Goal: Navigation & Orientation: Find specific page/section

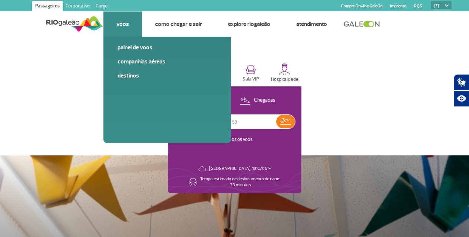
click at [131, 74] on link "Destinos" at bounding box center [167, 76] width 99 height 8
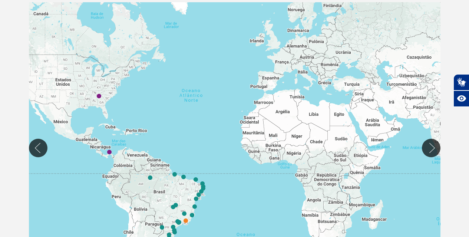
scroll to position [148, 0]
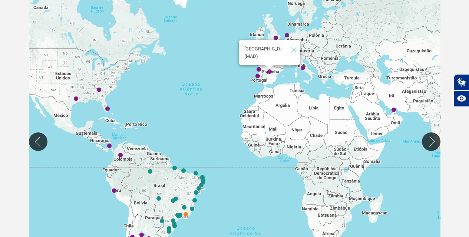
click at [270, 72] on img "Madrid (MAD)" at bounding box center [269, 72] width 4 height 4
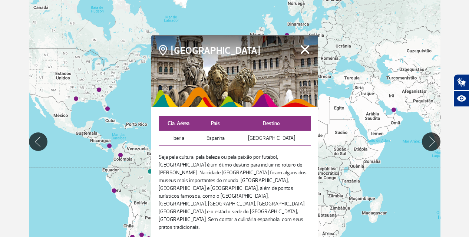
click at [299, 54] on button "Fechar" at bounding box center [304, 49] width 11 height 10
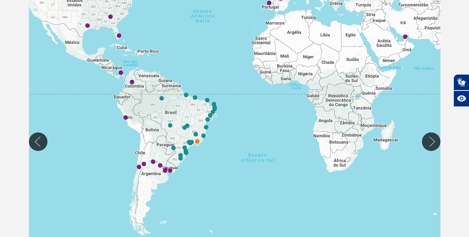
drag, startPoint x: 257, startPoint y: 164, endPoint x: 269, endPoint y: 85, distance: 80.2
click at [269, 85] on div at bounding box center [235, 141] width 412 height 291
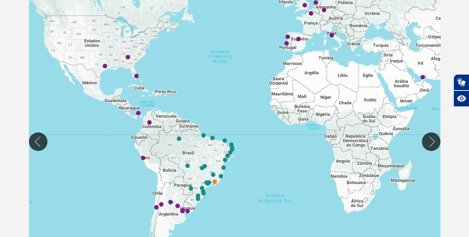
drag, startPoint x: 249, startPoint y: 99, endPoint x: 268, endPoint y: 144, distance: 48.5
click at [269, 145] on div at bounding box center [235, 141] width 412 height 291
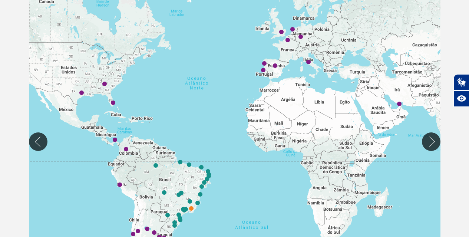
drag, startPoint x: 407, startPoint y: 106, endPoint x: 423, endPoint y: 123, distance: 23.6
click at [423, 123] on div at bounding box center [235, 141] width 412 height 291
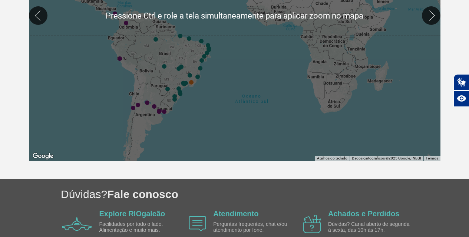
scroll to position [260, 0]
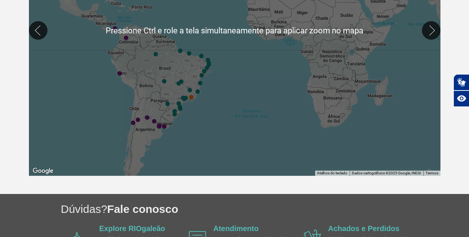
click at [185, 109] on div at bounding box center [235, 30] width 412 height 291
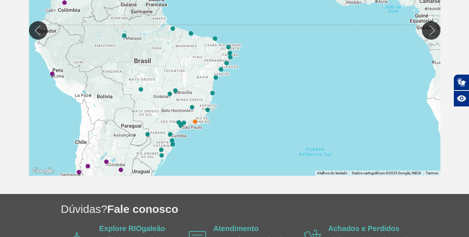
drag, startPoint x: 192, startPoint y: 80, endPoint x: 217, endPoint y: 135, distance: 60.6
click at [217, 135] on div at bounding box center [235, 30] width 412 height 291
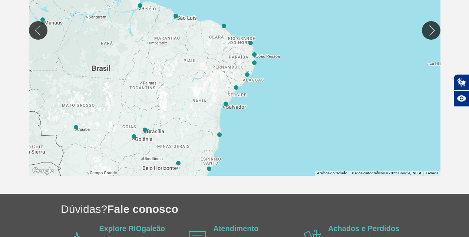
drag, startPoint x: 210, startPoint y: 48, endPoint x: 218, endPoint y: 121, distance: 73.1
click at [218, 121] on div at bounding box center [235, 30] width 412 height 291
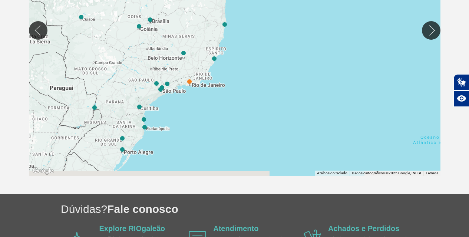
drag, startPoint x: 197, startPoint y: 90, endPoint x: 202, endPoint y: -19, distance: 109.5
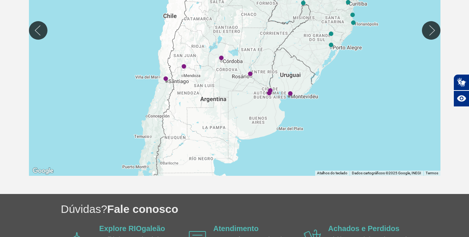
drag, startPoint x: 119, startPoint y: 104, endPoint x: 327, endPoint y: -1, distance: 233.0
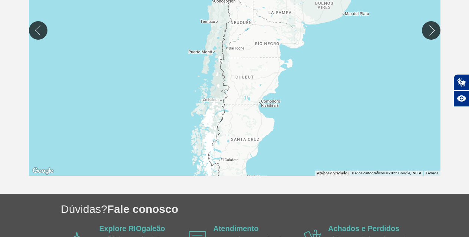
drag, startPoint x: 213, startPoint y: 111, endPoint x: 263, endPoint y: 6, distance: 115.9
click at [263, 6] on div at bounding box center [235, 30] width 412 height 291
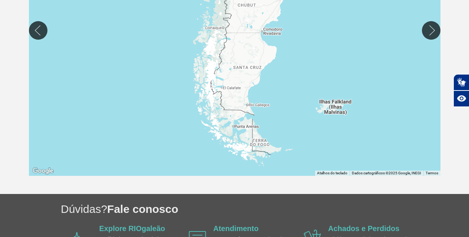
drag, startPoint x: 247, startPoint y: 129, endPoint x: 249, endPoint y: 55, distance: 73.5
click at [249, 55] on div at bounding box center [235, 30] width 412 height 291
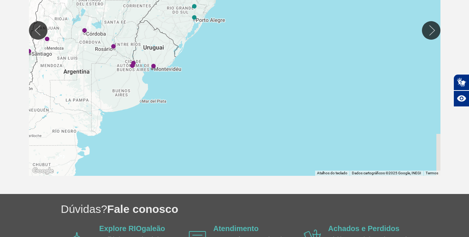
drag, startPoint x: 383, startPoint y: 42, endPoint x: 178, endPoint y: 203, distance: 261.3
click at [178, 203] on div "Passageiros Corporativo Cargo Compra On-line GaleOn Imprensa RQS PT ENG ESP Pág…" at bounding box center [234, 15] width 469 height 551
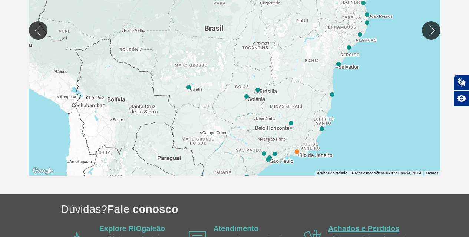
drag, startPoint x: 300, startPoint y: 28, endPoint x: 334, endPoint y: 230, distance: 205.4
click at [334, 230] on div "Passageiros Corporativo Cargo Compra On-line GaleOn Imprensa RQS PT ENG ESP Pág…" at bounding box center [234, 15] width 469 height 551
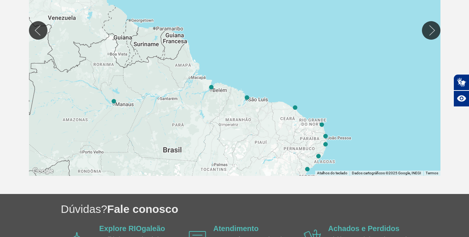
drag, startPoint x: 280, startPoint y: 44, endPoint x: 240, endPoint y: 167, distance: 129.5
click at [240, 167] on div at bounding box center [235, 30] width 412 height 291
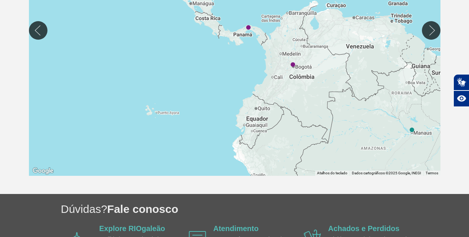
drag, startPoint x: 151, startPoint y: 42, endPoint x: 442, endPoint y: 67, distance: 292.9
click at [442, 67] on app-mapa "← Mover para a esquerda → Mover para a direita ↑ Mover para cima ↓ Mover para b…" at bounding box center [234, 30] width 423 height 291
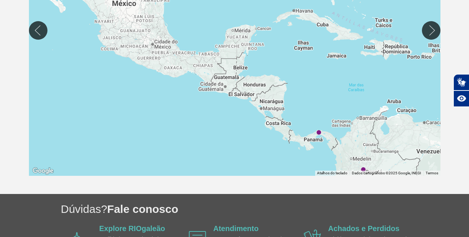
drag, startPoint x: 293, startPoint y: 39, endPoint x: 364, endPoint y: 144, distance: 127.2
click at [364, 144] on div at bounding box center [235, 30] width 412 height 291
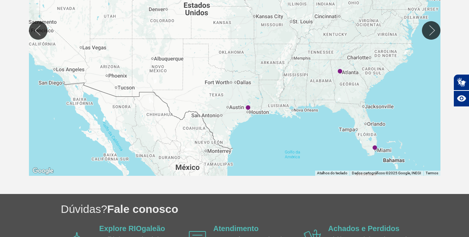
drag, startPoint x: 222, startPoint y: 74, endPoint x: 249, endPoint y: 199, distance: 127.9
click at [249, 199] on div "Passageiros Corporativo Cargo Compra On-line GaleOn Imprensa RQS PT ENG ESP Pág…" at bounding box center [234, 15] width 469 height 551
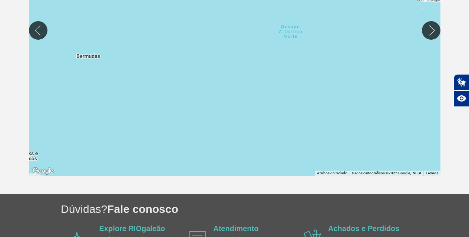
drag, startPoint x: 419, startPoint y: 92, endPoint x: 0, endPoint y: 62, distance: 419.7
